Goal: Register for event/course

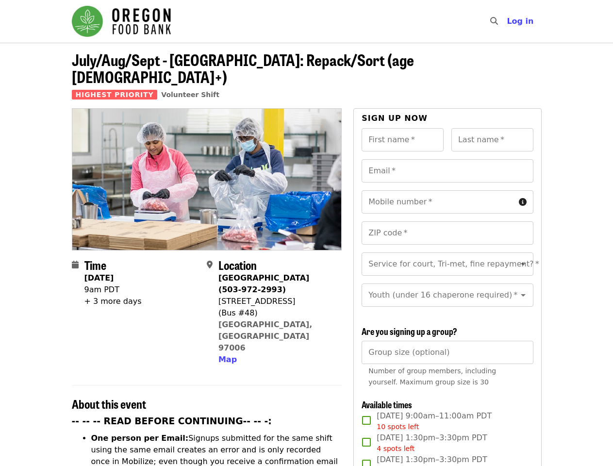
click at [306, 233] on div at bounding box center [207, 179] width 270 height 142
click at [496, 21] on icon "search icon" at bounding box center [494, 21] width 8 height 9
click at [523, 21] on span "Log in" at bounding box center [520, 21] width 27 height 9
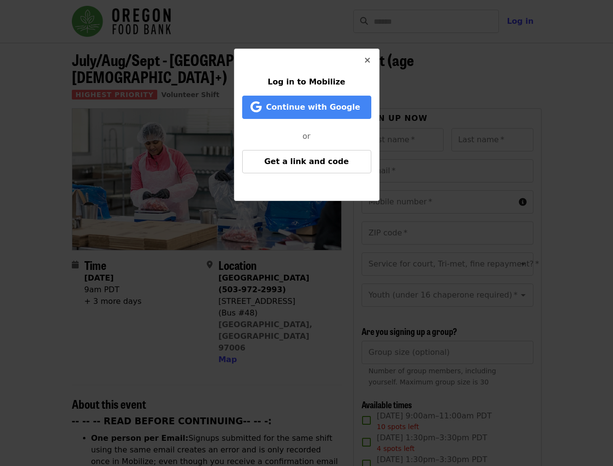
click at [226, 319] on div "Log in to Mobilize Continue with Google or Get a link and code" at bounding box center [306, 233] width 613 height 466
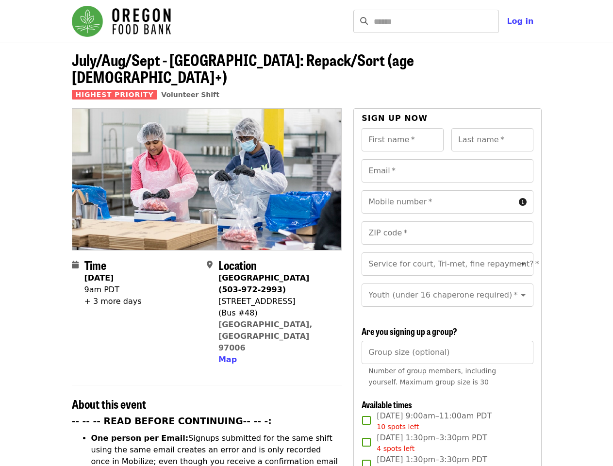
click at [402, 128] on input "First name   *" at bounding box center [403, 139] width 82 height 23
click at [492, 128] on input "Last name   *" at bounding box center [492, 139] width 82 height 23
click at [447, 159] on input "Email   *" at bounding box center [447, 170] width 171 height 23
click at [447, 190] on input "Mobile number   *" at bounding box center [438, 201] width 153 height 23
click at [447, 221] on input "ZIP code   *" at bounding box center [447, 232] width 171 height 23
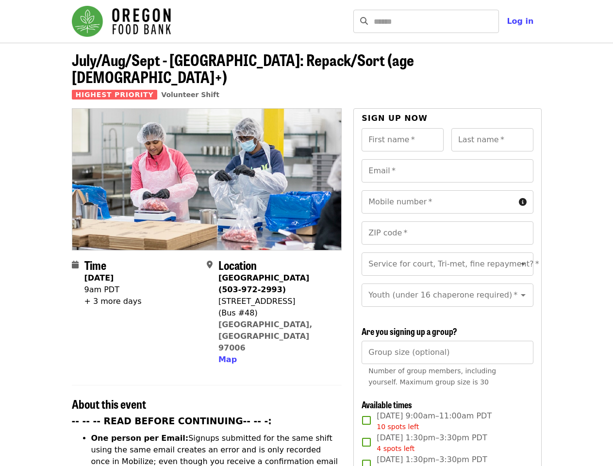
click at [447, 255] on input "Service for court, Tri-met, fine repayment?   *" at bounding box center [435, 264] width 132 height 18
